Goal: Information Seeking & Learning: Learn about a topic

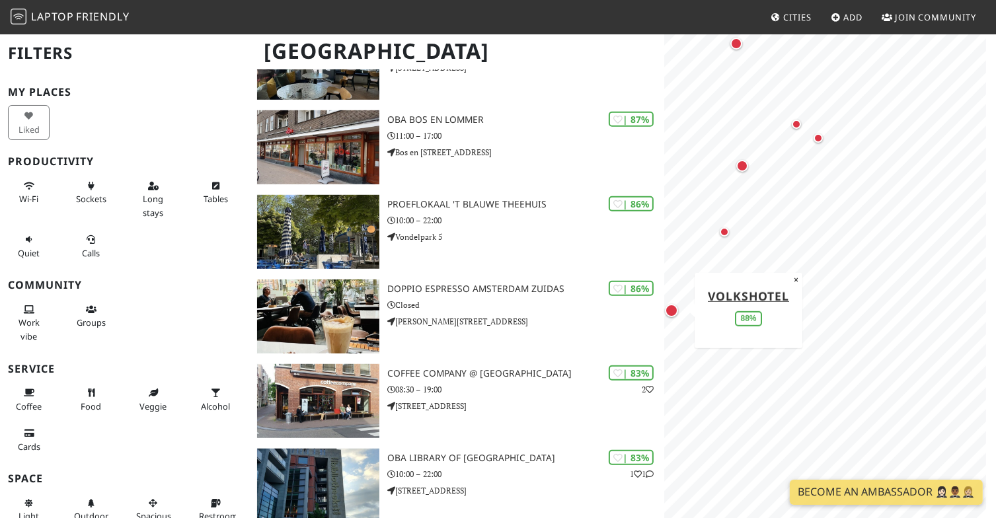
click at [671, 307] on div "Map marker" at bounding box center [671, 310] width 13 height 13
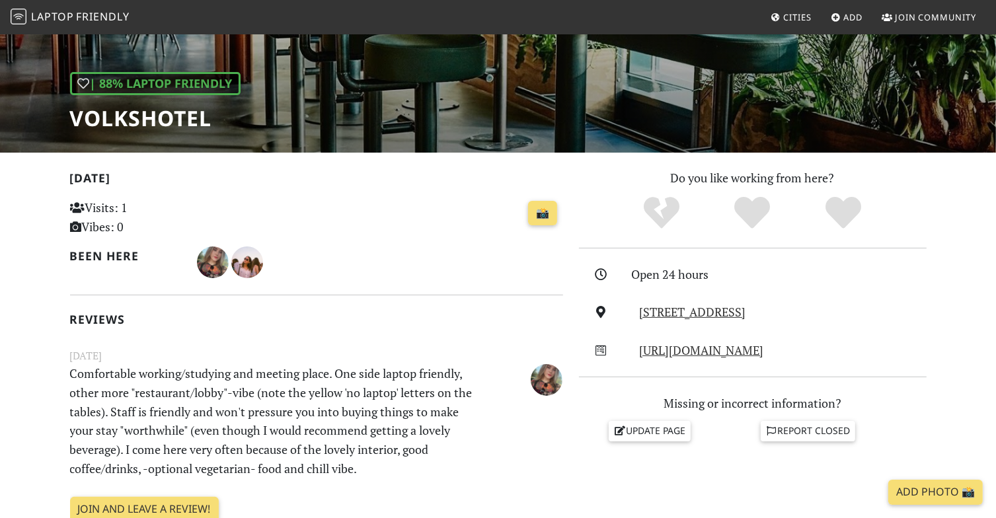
scroll to position [177, 0]
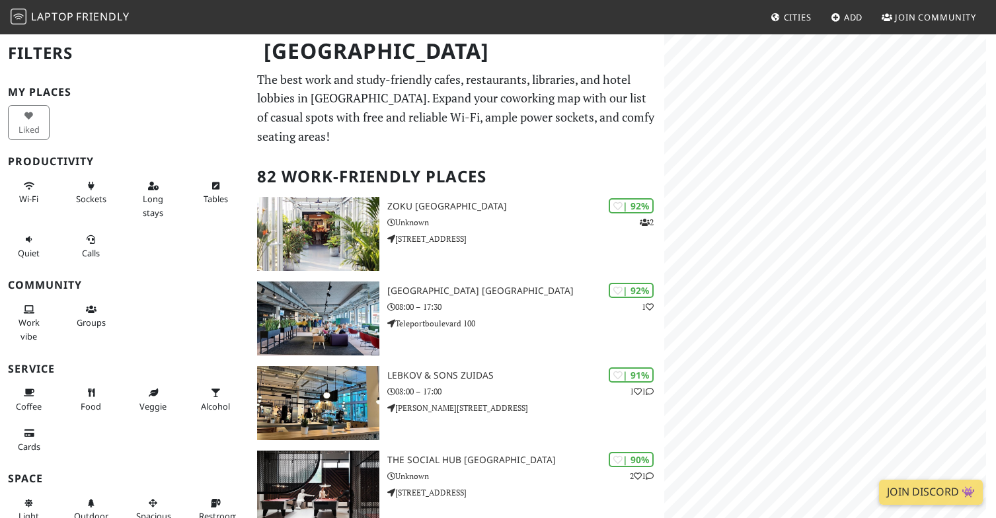
scroll to position [679, 0]
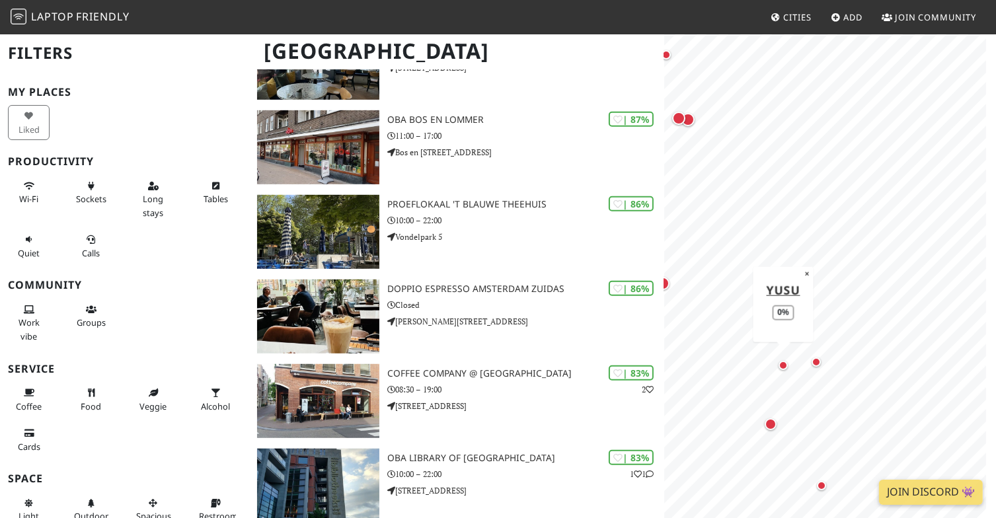
click at [781, 362] on div "Map marker" at bounding box center [783, 365] width 9 height 9
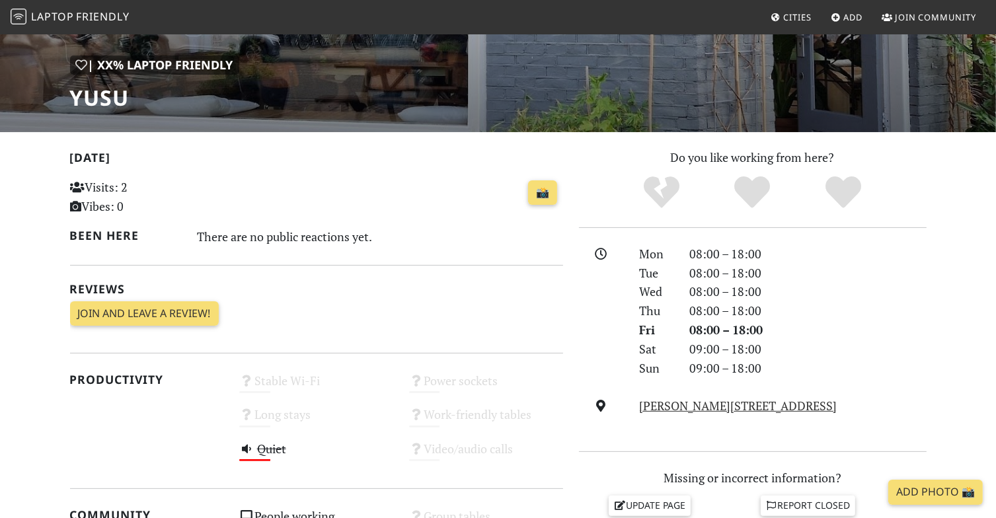
scroll to position [180, 0]
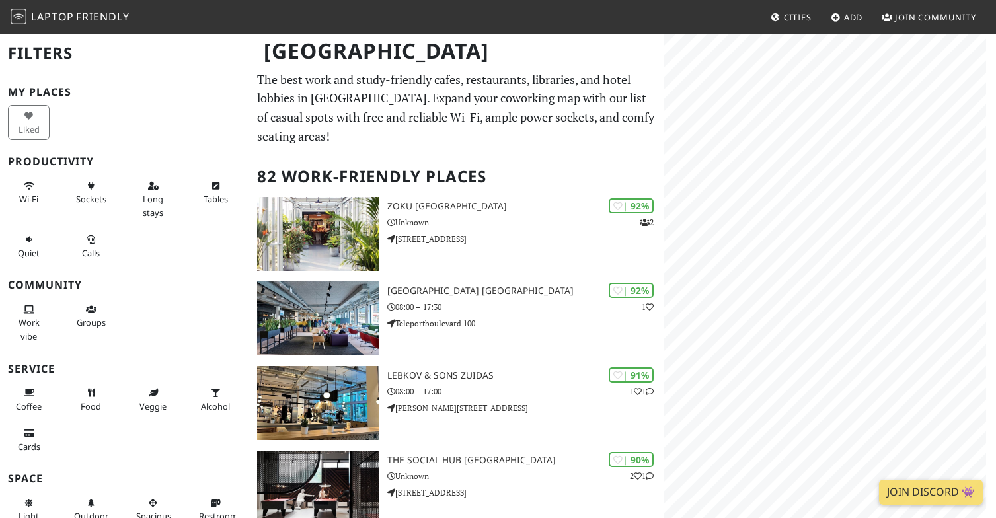
scroll to position [679, 0]
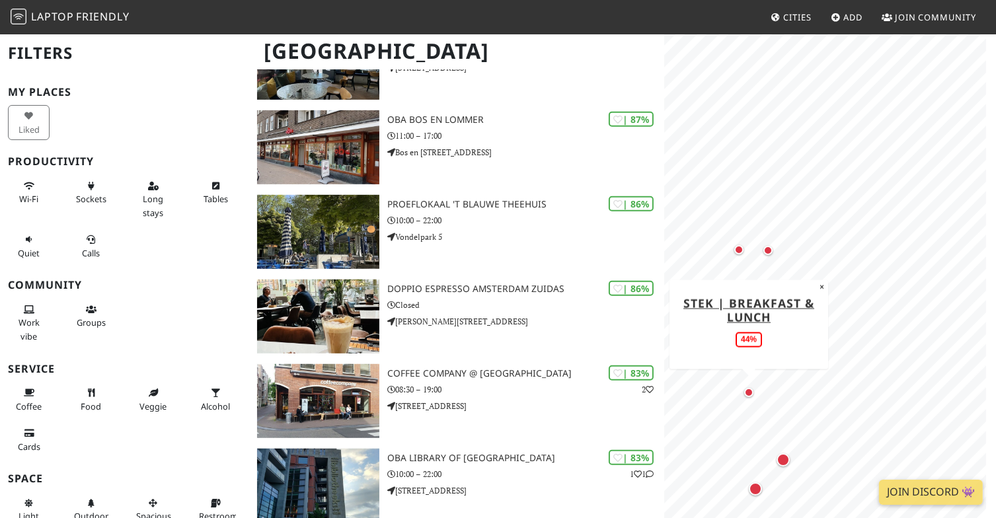
click at [743, 389] on div "Map marker" at bounding box center [749, 393] width 16 height 16
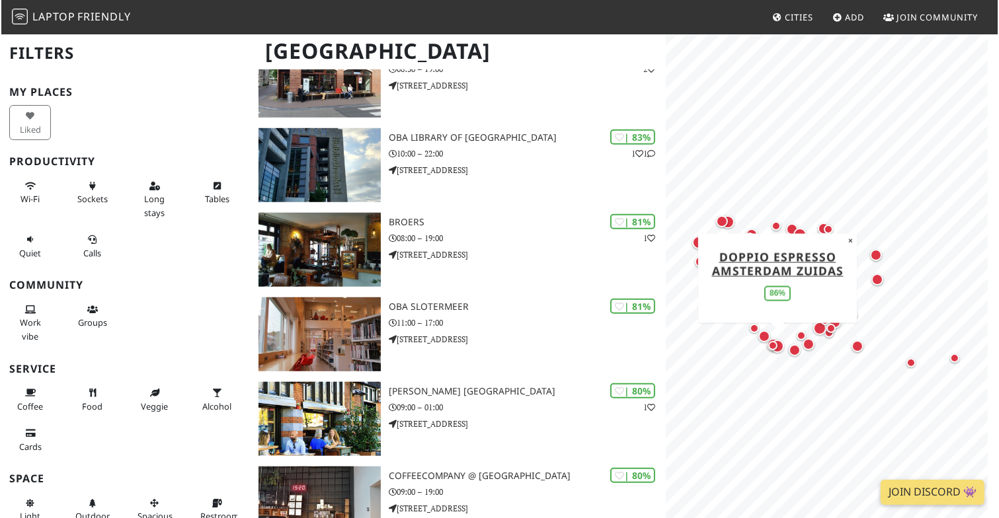
scroll to position [1000, 0]
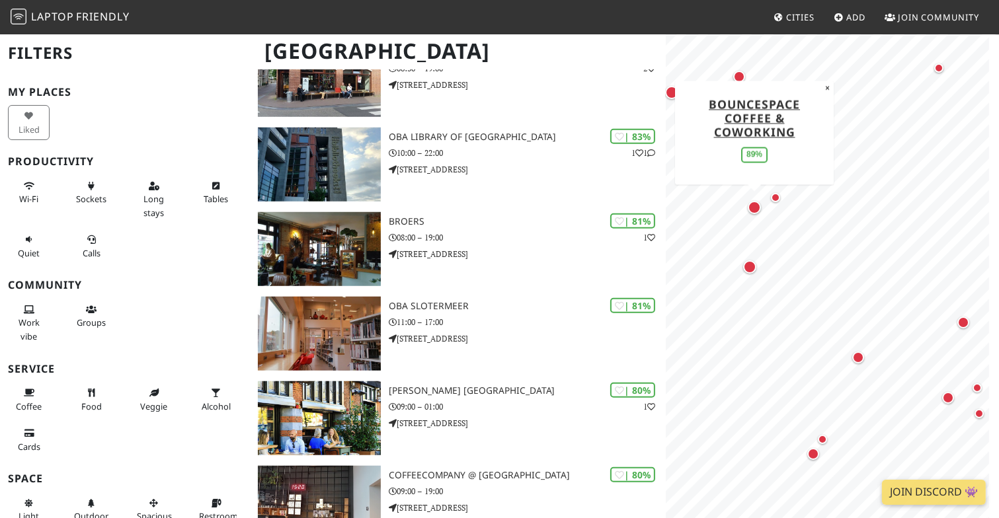
click at [756, 210] on div "Map marker" at bounding box center [754, 207] width 13 height 13
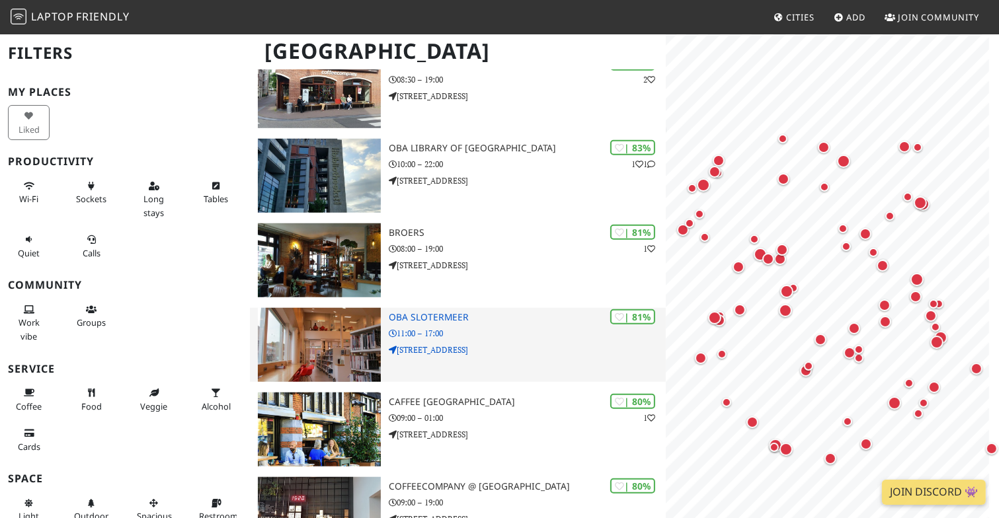
scroll to position [1000, 0]
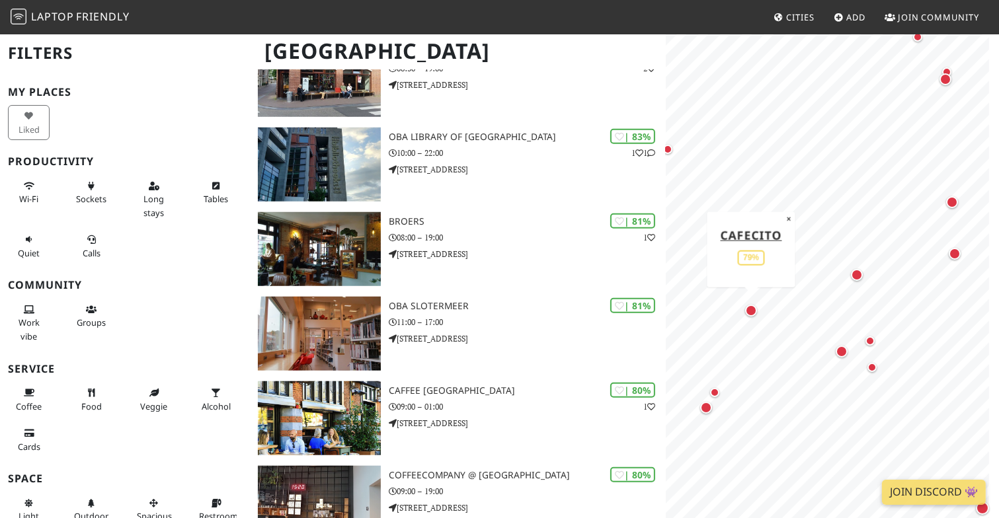
click at [748, 313] on div "Map marker" at bounding box center [751, 311] width 12 height 12
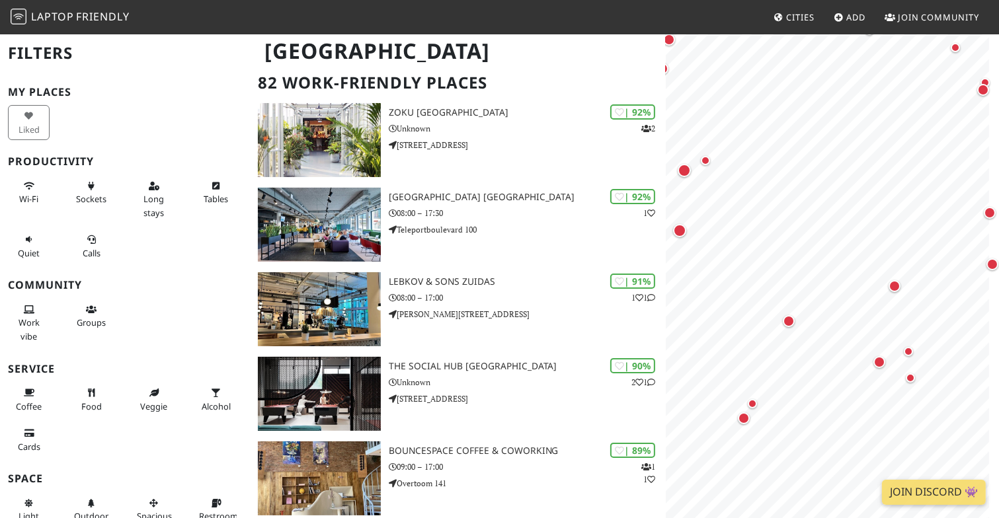
scroll to position [0, 0]
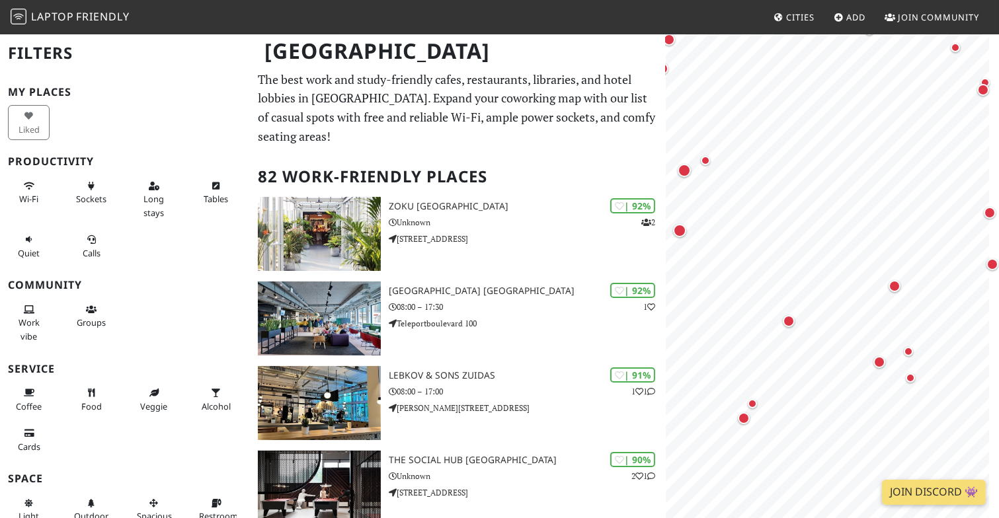
click at [582, 97] on p "The best work and study-friendly cafes, restaurants, libraries, and hotel lobbi…" at bounding box center [458, 108] width 401 height 76
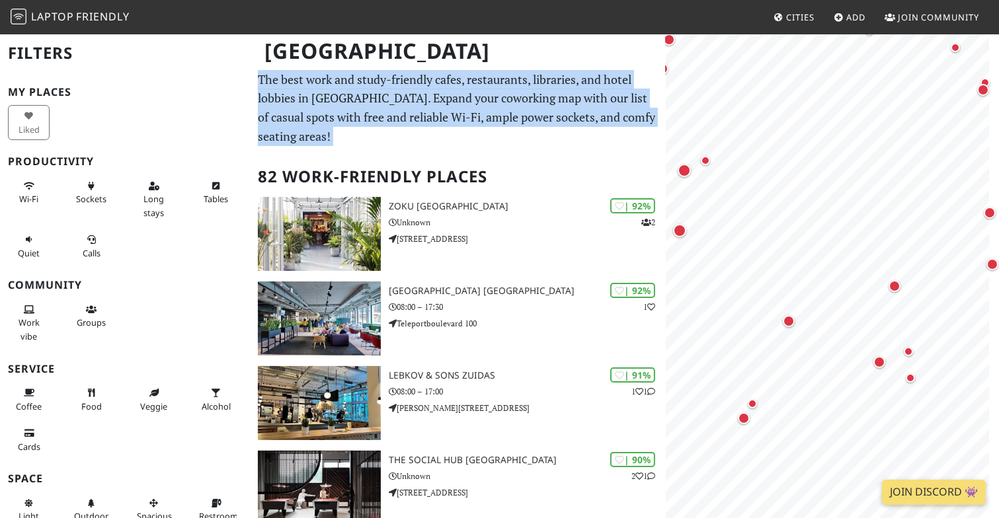
click at [582, 97] on p "The best work and study-friendly cafes, restaurants, libraries, and hotel lobbi…" at bounding box center [458, 108] width 401 height 76
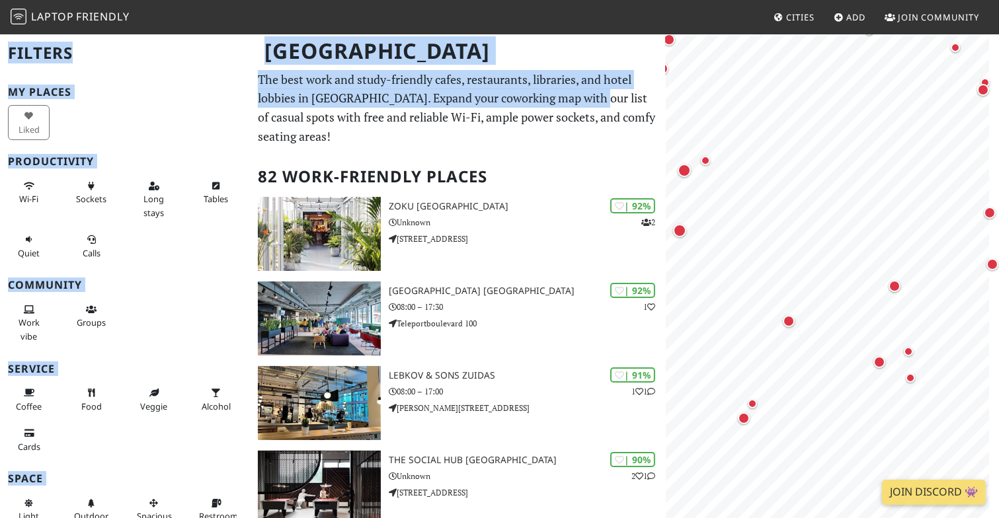
drag, startPoint x: 582, startPoint y: 97, endPoint x: 293, endPoint y: 65, distance: 290.6
click at [293, 65] on h1 "[GEOGRAPHIC_DATA]" at bounding box center [459, 51] width 410 height 36
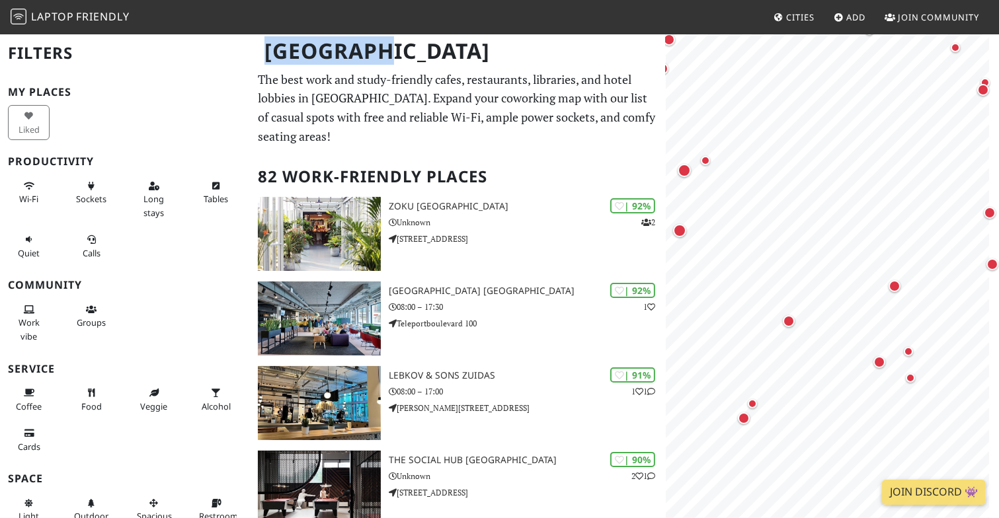
click at [293, 65] on h1 "[GEOGRAPHIC_DATA]" at bounding box center [459, 51] width 410 height 36
drag, startPoint x: 293, startPoint y: 65, endPoint x: 264, endPoint y: 83, distance: 33.8
click at [264, 83] on div "[GEOGRAPHIC_DATA]" at bounding box center [499, 59] width 999 height 52
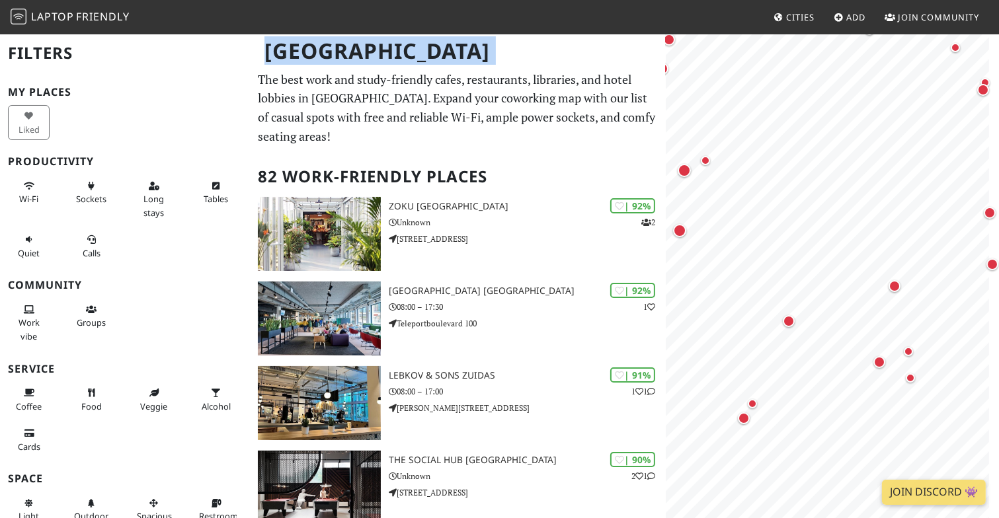
click at [264, 83] on div "[GEOGRAPHIC_DATA]" at bounding box center [499, 59] width 999 height 52
click at [262, 74] on div "[GEOGRAPHIC_DATA]" at bounding box center [499, 59] width 999 height 52
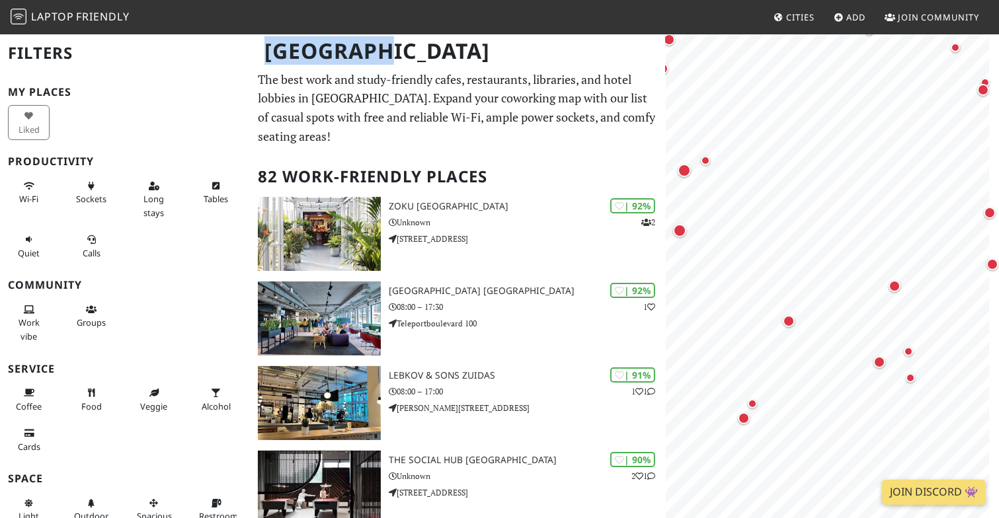
click at [262, 74] on div "[GEOGRAPHIC_DATA]" at bounding box center [499, 59] width 999 height 52
click at [416, 145] on p "The best work and study-friendly cafes, restaurants, libraries, and hotel lobbi…" at bounding box center [458, 108] width 401 height 76
click at [299, 48] on h1 "[GEOGRAPHIC_DATA]" at bounding box center [459, 51] width 410 height 36
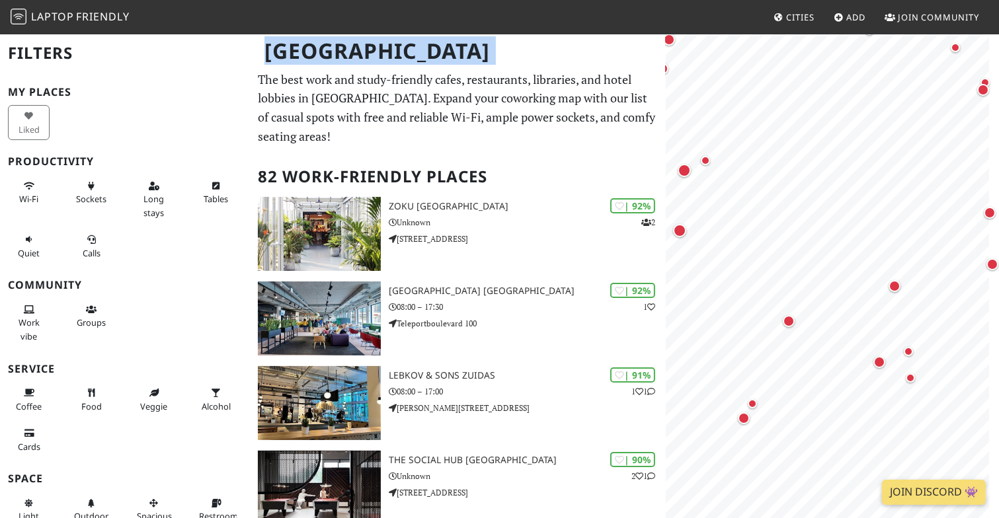
click at [258, 75] on div "[GEOGRAPHIC_DATA]" at bounding box center [499, 59] width 999 height 52
drag, startPoint x: 258, startPoint y: 75, endPoint x: 283, endPoint y: 83, distance: 26.3
click at [283, 83] on div "[GEOGRAPHIC_DATA]" at bounding box center [499, 59] width 999 height 52
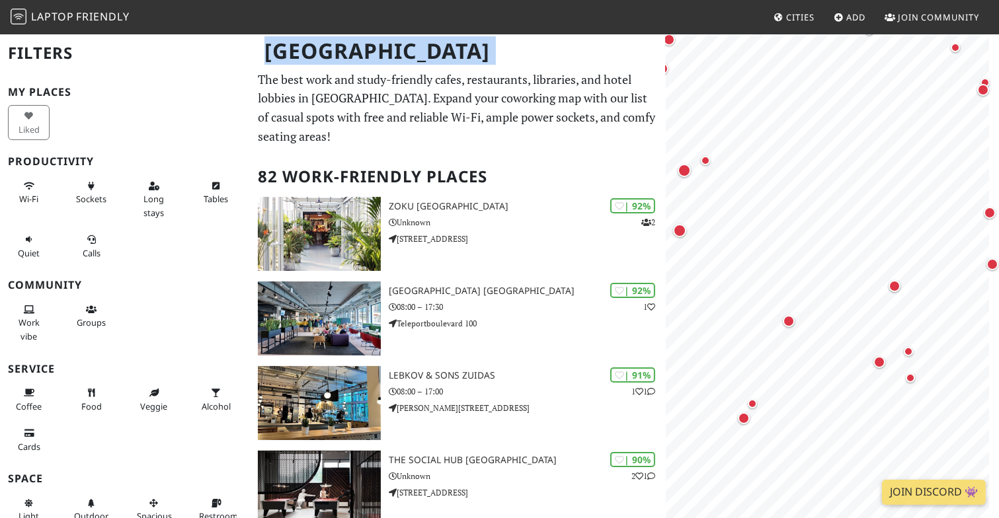
click at [283, 83] on div "[GEOGRAPHIC_DATA]" at bounding box center [499, 59] width 999 height 52
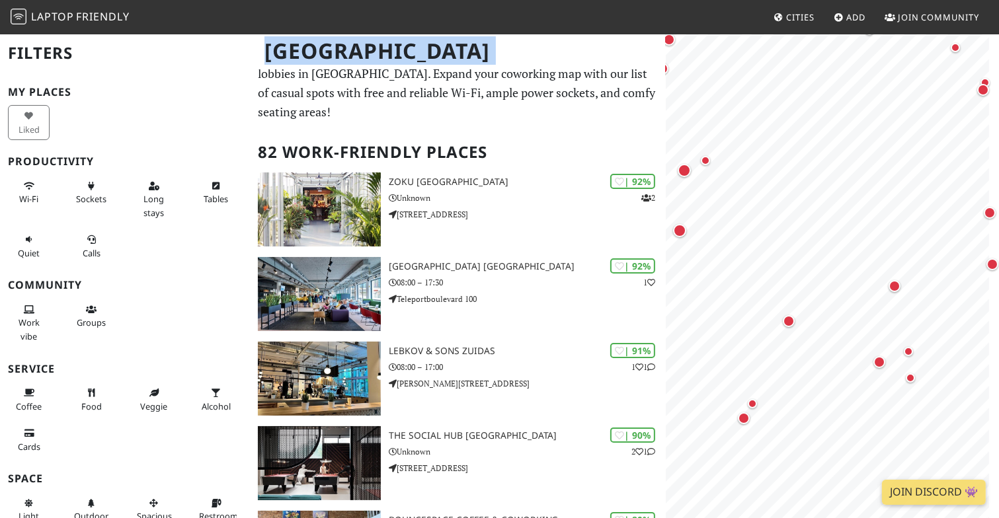
scroll to position [26, 0]
